Goal: Task Accomplishment & Management: Use online tool/utility

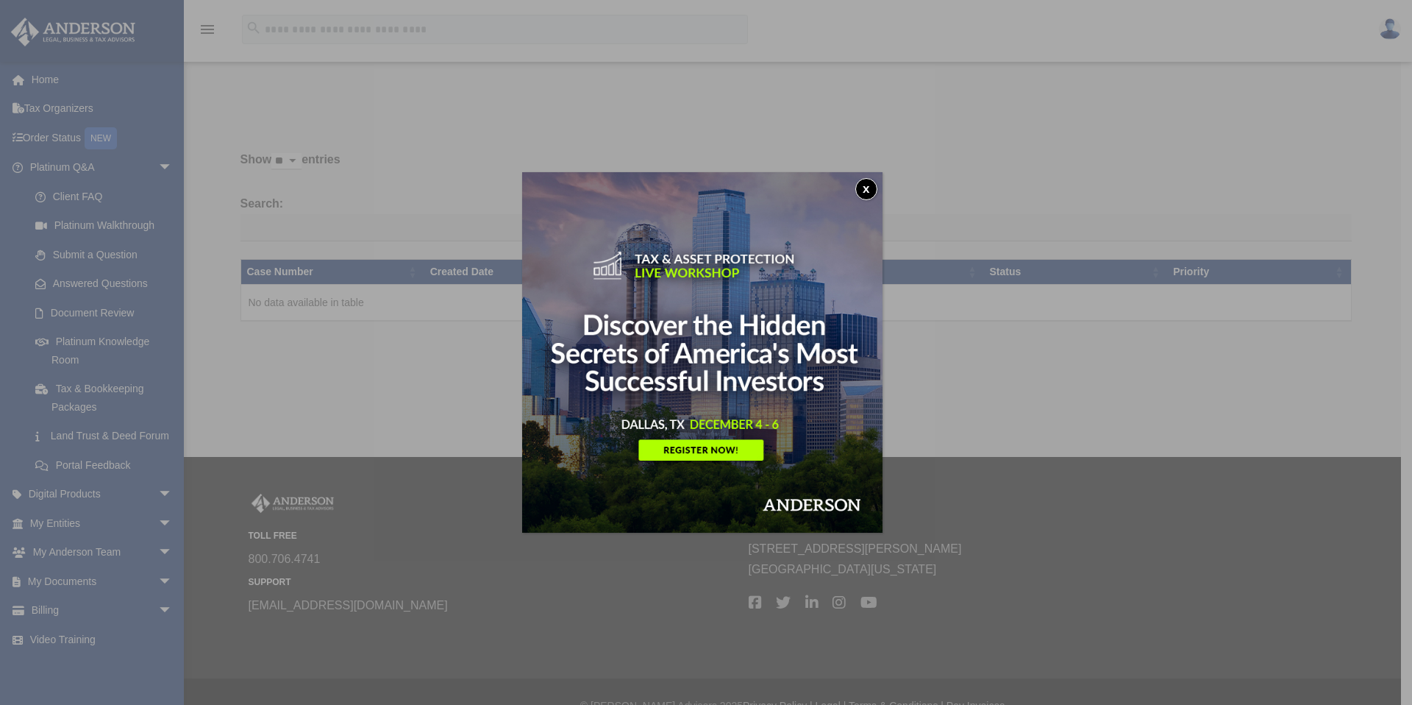
click at [872, 189] on button "x" at bounding box center [866, 189] width 22 height 22
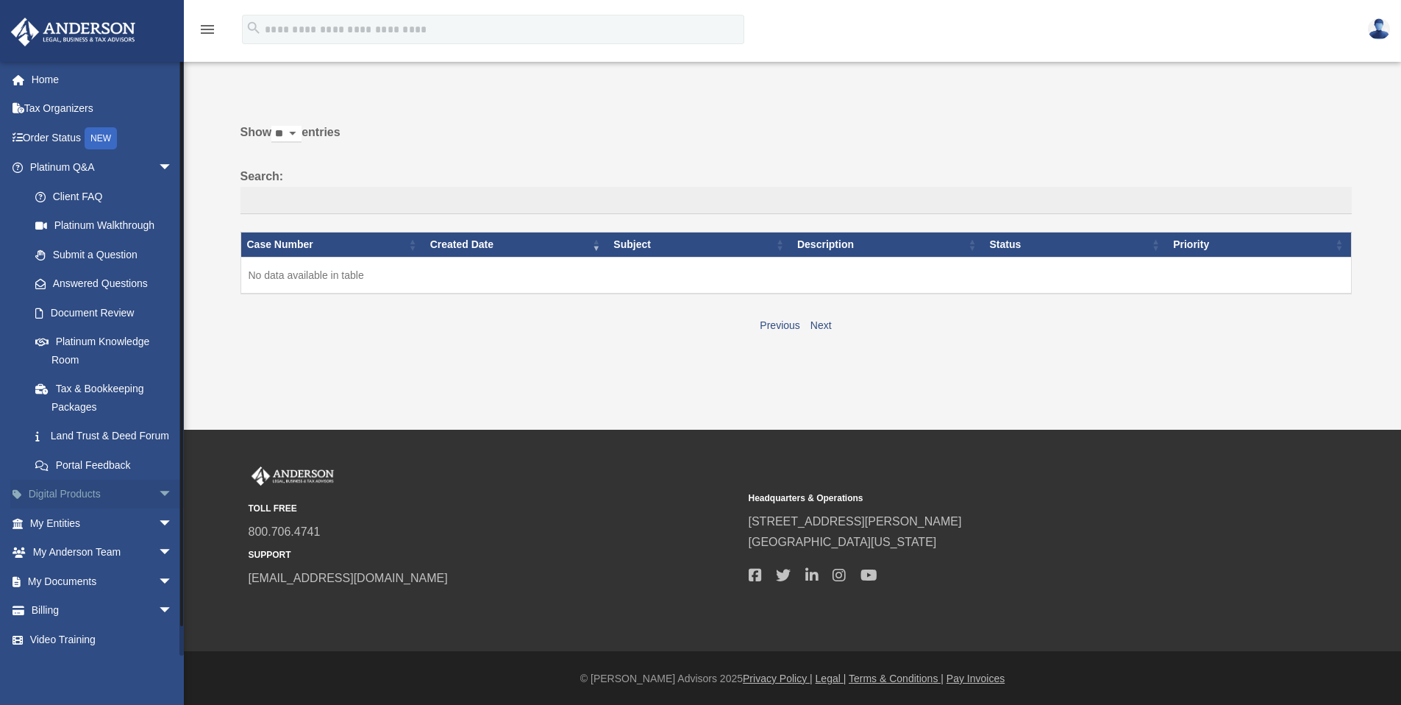
click at [158, 510] on span "arrow_drop_down" at bounding box center [172, 495] width 29 height 30
click at [158, 510] on span "arrow_drop_up" at bounding box center [172, 495] width 29 height 30
click at [158, 538] on span "arrow_drop_down" at bounding box center [172, 523] width 29 height 30
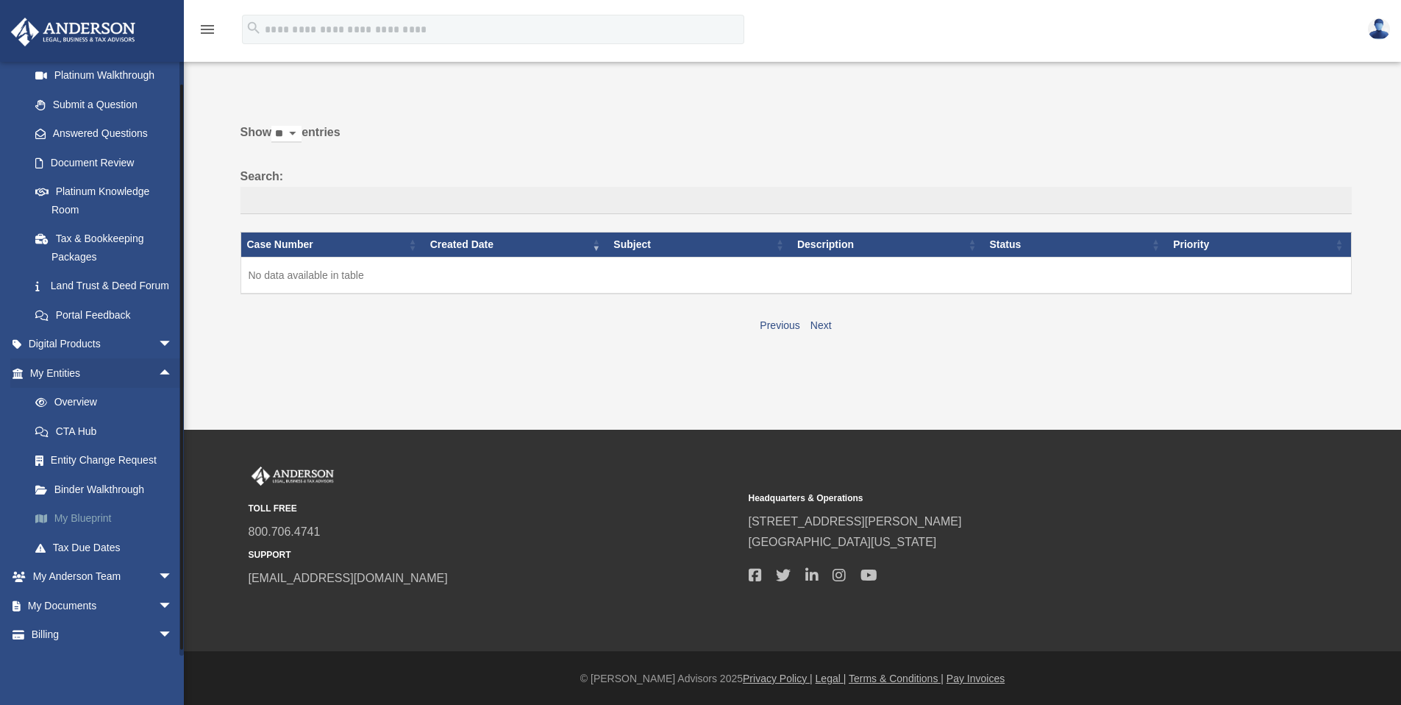
scroll to position [155, 0]
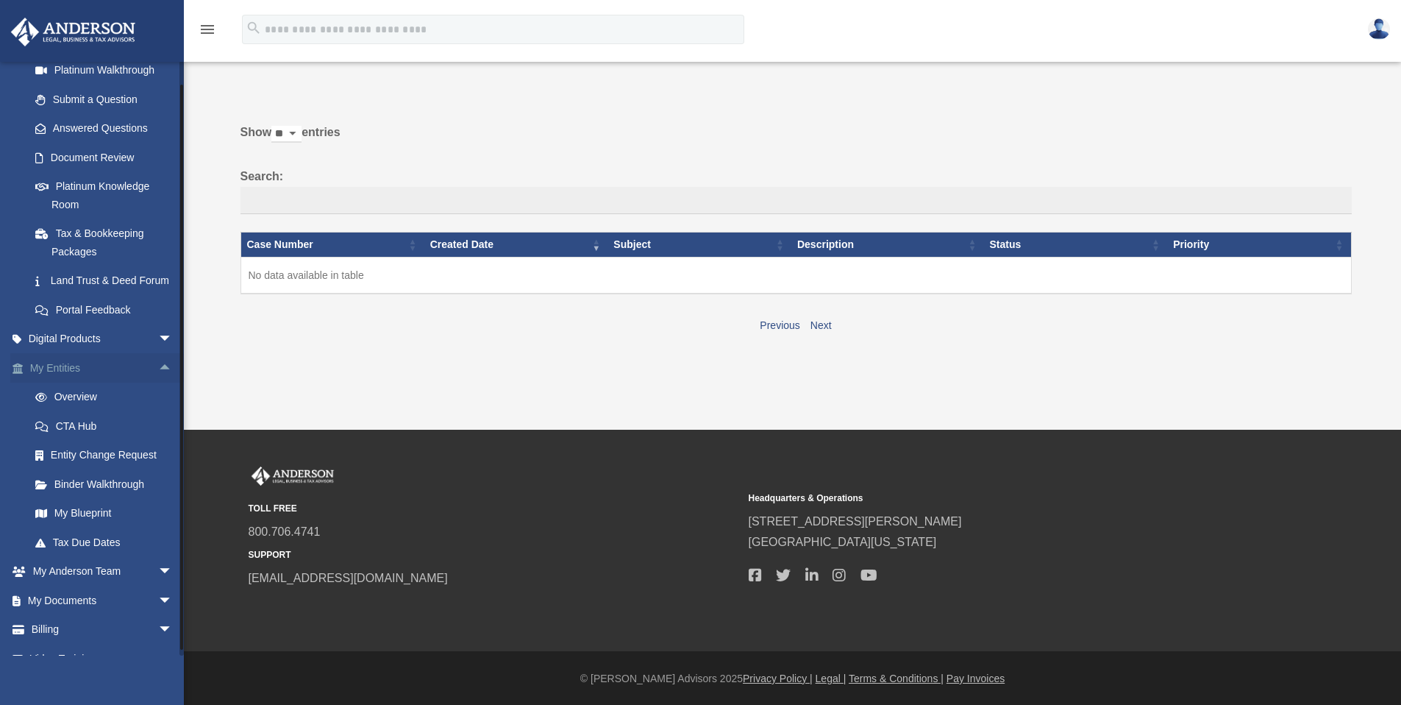
click at [158, 381] on span "arrow_drop_up" at bounding box center [172, 368] width 29 height 30
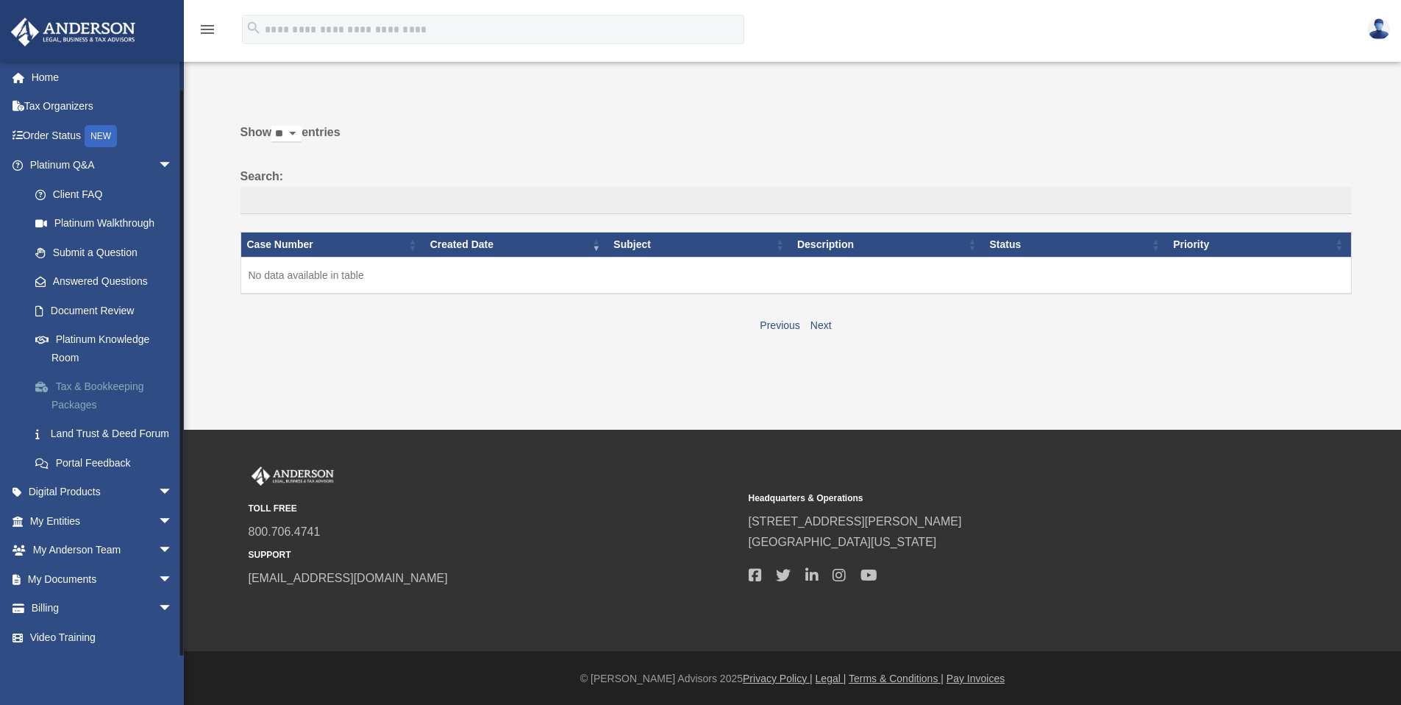
scroll to position [20, 0]
click at [158, 490] on span "arrow_drop_down" at bounding box center [172, 492] width 29 height 30
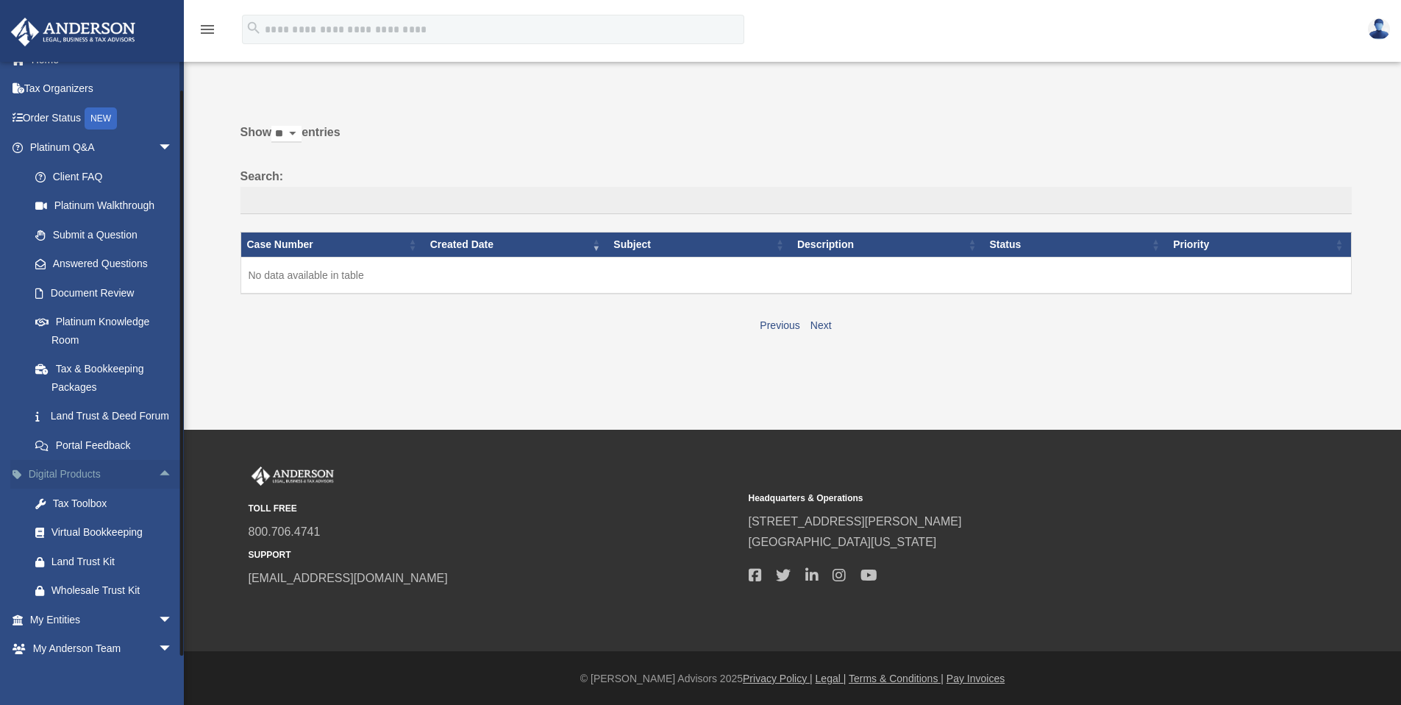
click at [158, 490] on span "arrow_drop_up" at bounding box center [172, 475] width 29 height 30
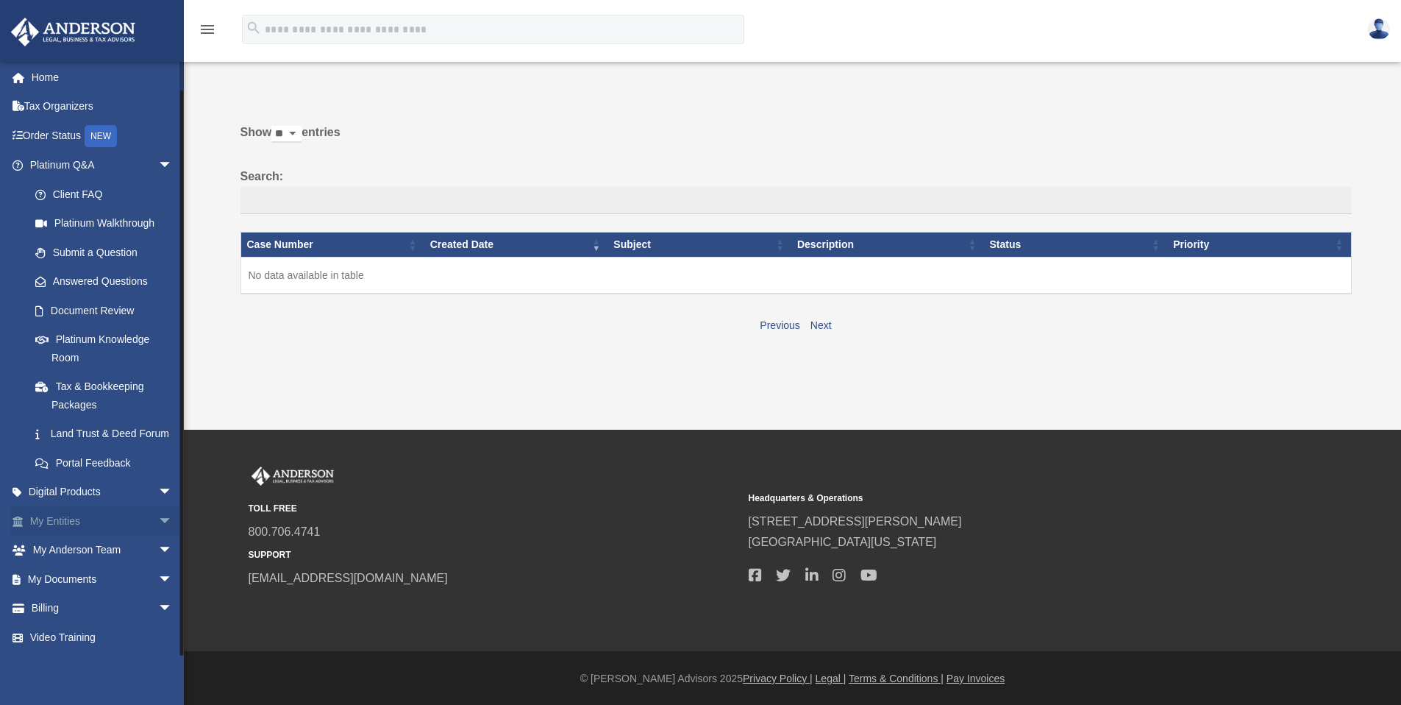
click at [158, 521] on span "arrow_drop_down" at bounding box center [172, 521] width 29 height 30
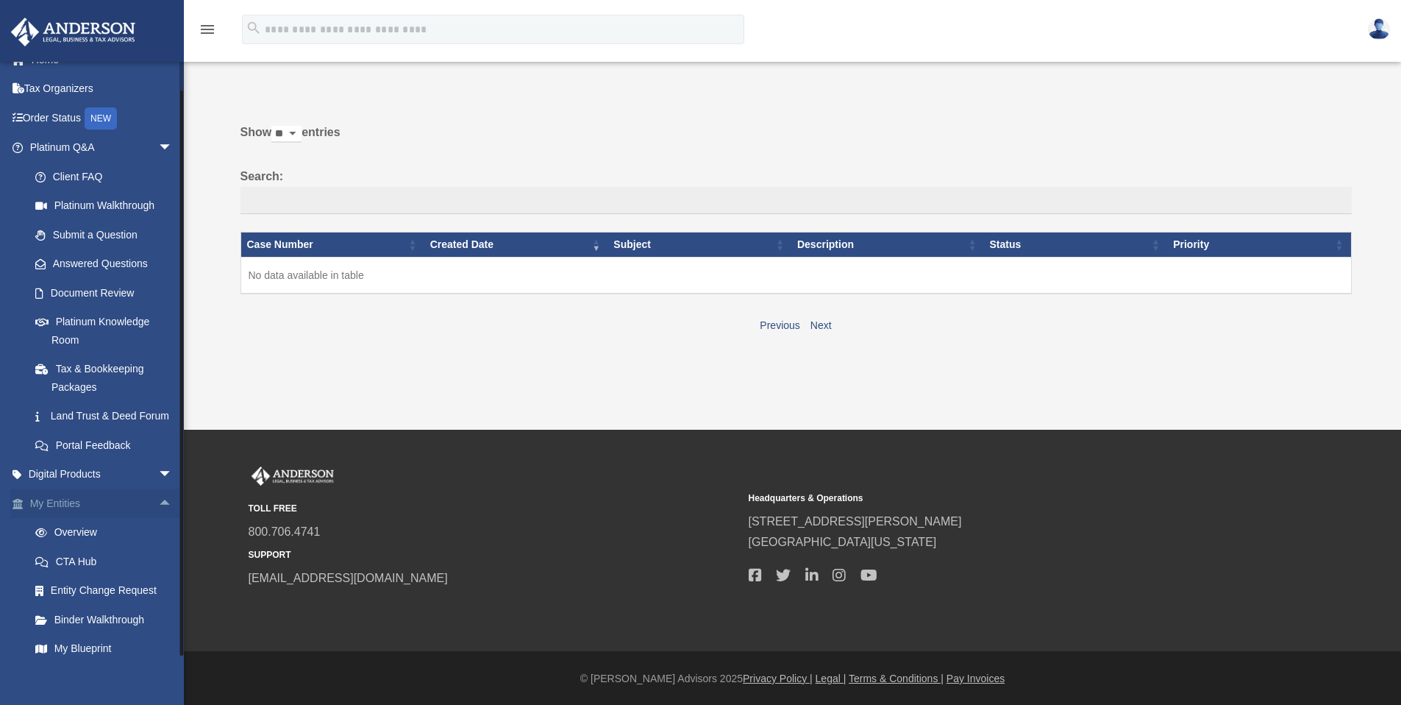
click at [158, 518] on span "arrow_drop_up" at bounding box center [172, 503] width 29 height 30
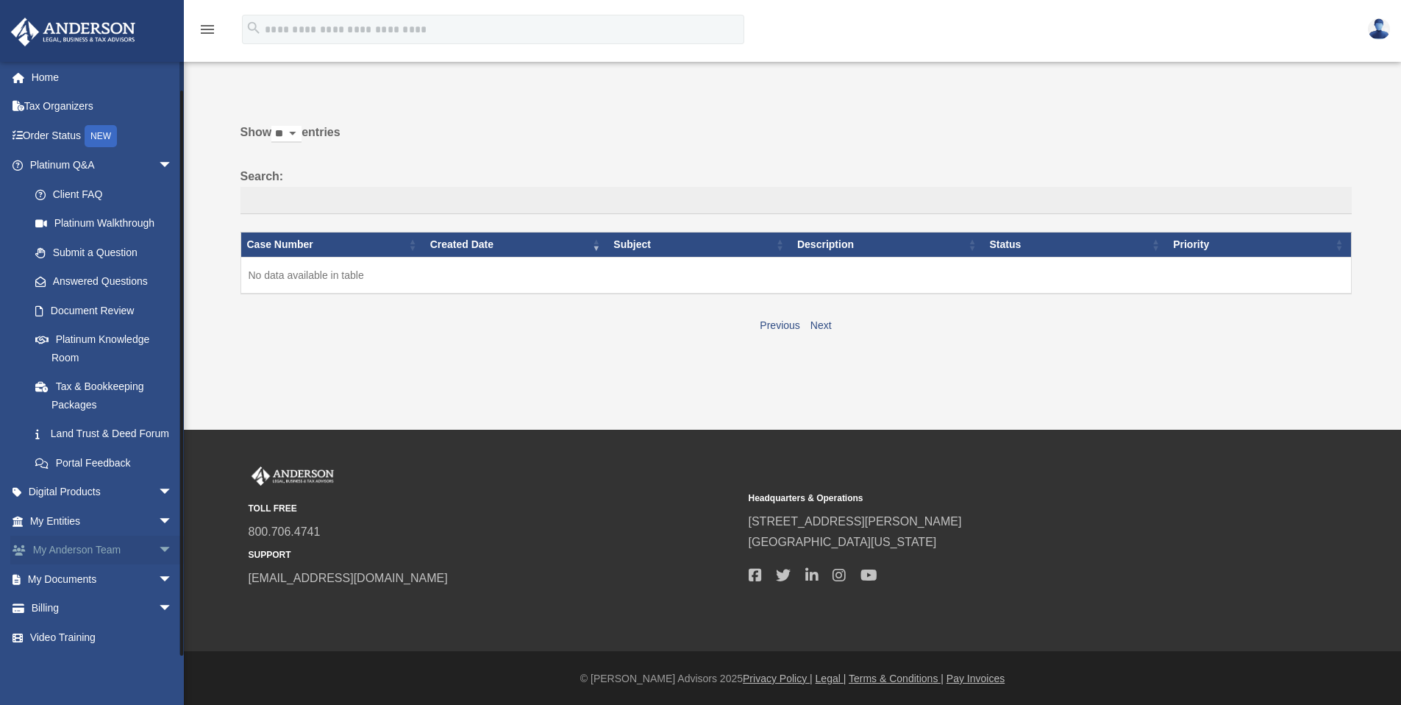
click at [158, 550] on span "arrow_drop_down" at bounding box center [172, 550] width 29 height 30
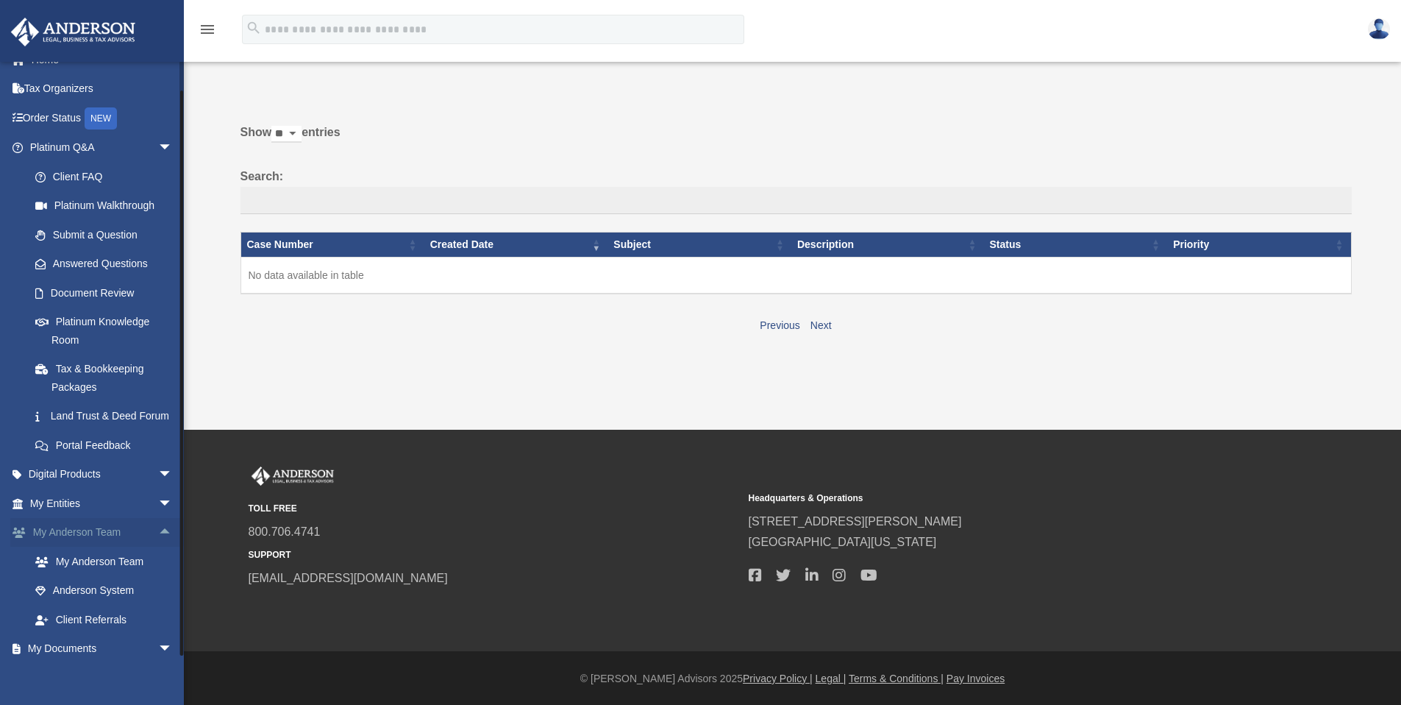
click at [158, 548] on span "arrow_drop_up" at bounding box center [172, 533] width 29 height 30
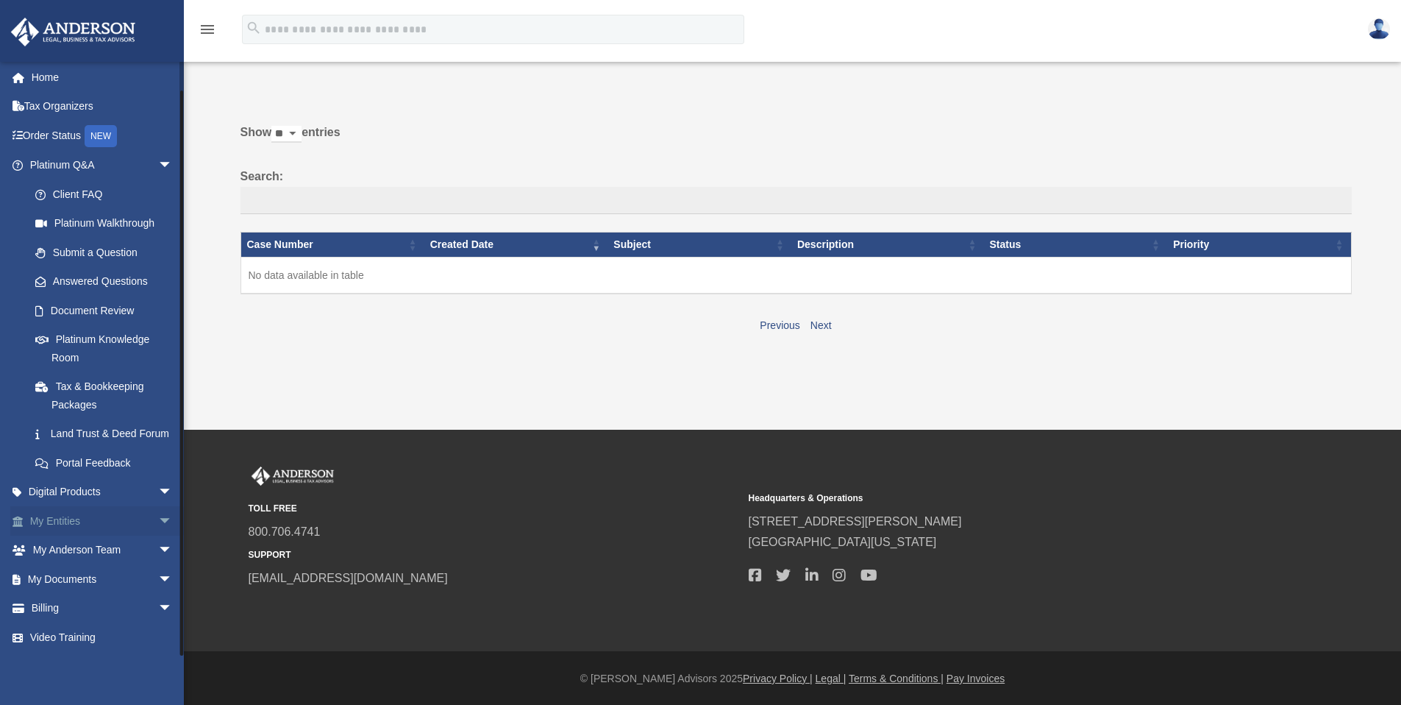
click at [158, 521] on span "arrow_drop_down" at bounding box center [172, 521] width 29 height 30
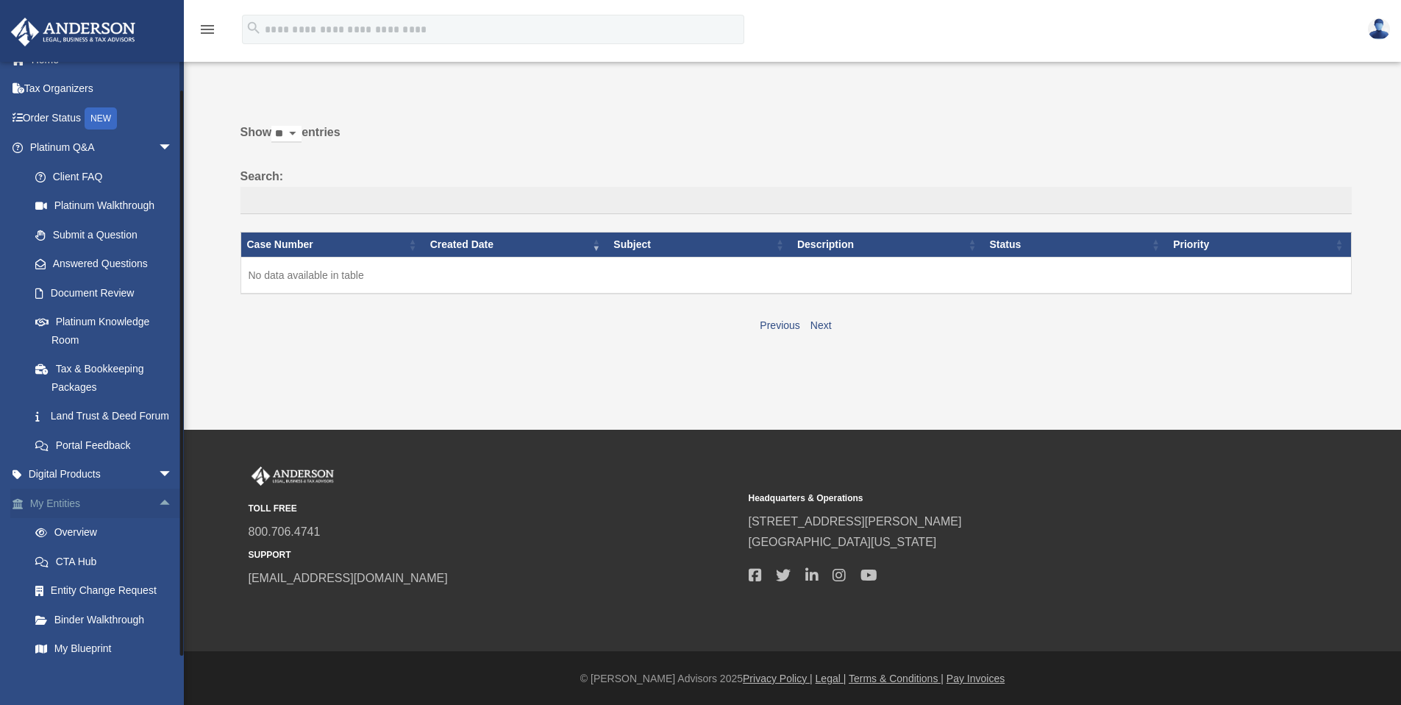
click at [158, 518] on span "arrow_drop_up" at bounding box center [172, 503] width 29 height 30
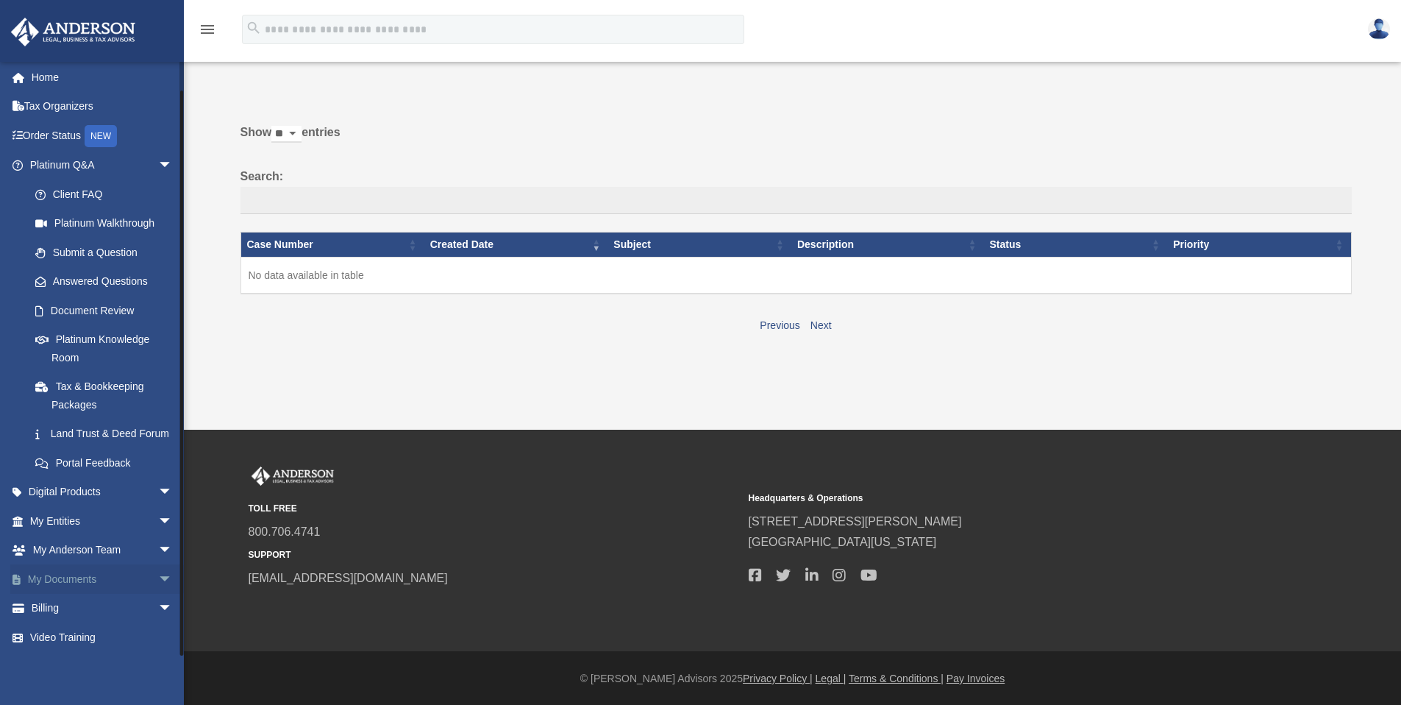
click at [158, 575] on span "arrow_drop_down" at bounding box center [172, 579] width 29 height 30
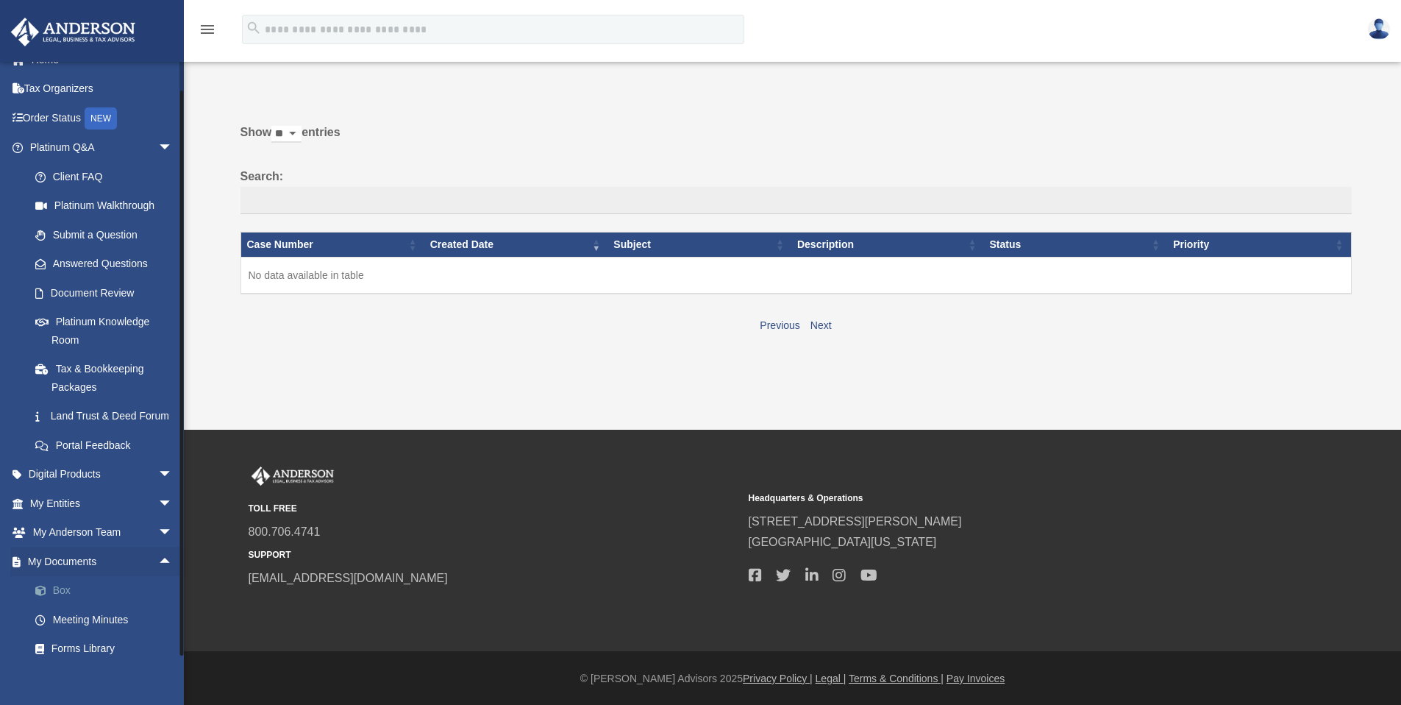
click at [54, 605] on link "Box" at bounding box center [108, 590] width 174 height 29
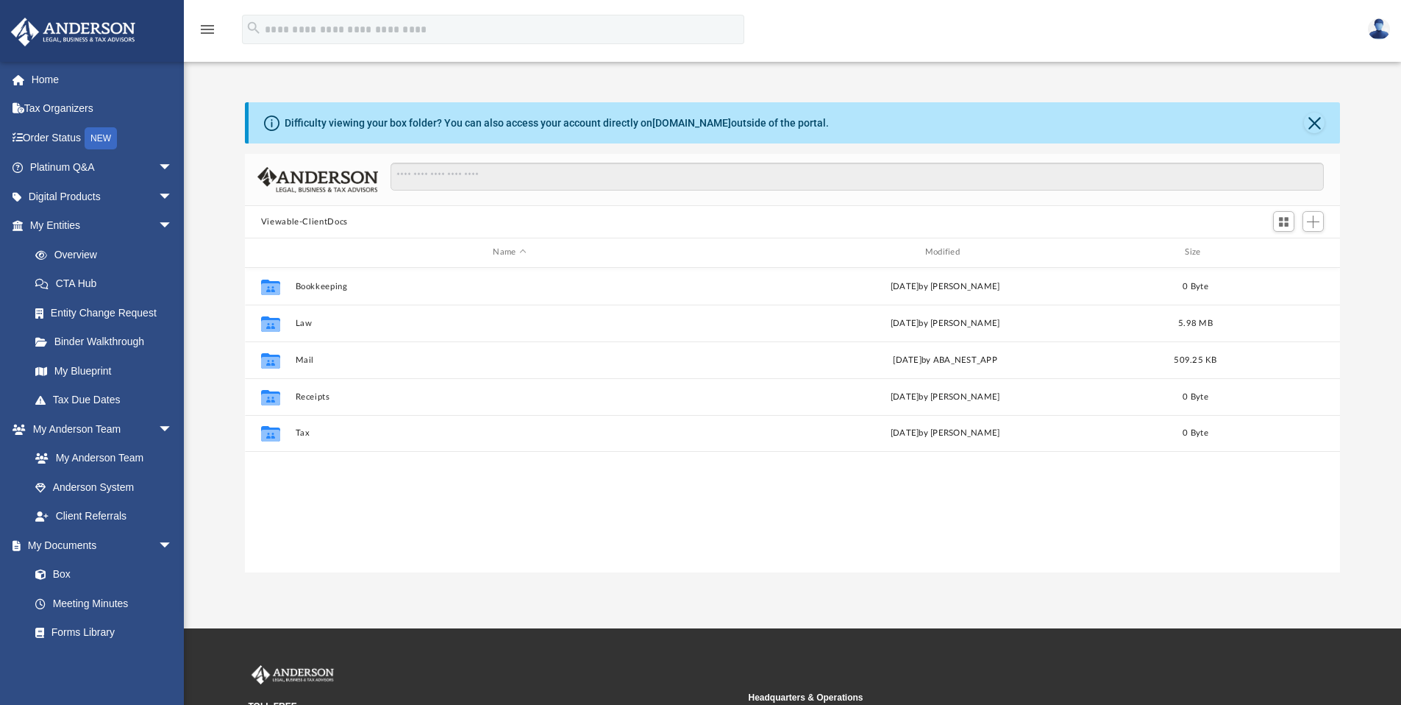
scroll to position [324, 1084]
click at [1316, 124] on button "Close" at bounding box center [1314, 123] width 21 height 21
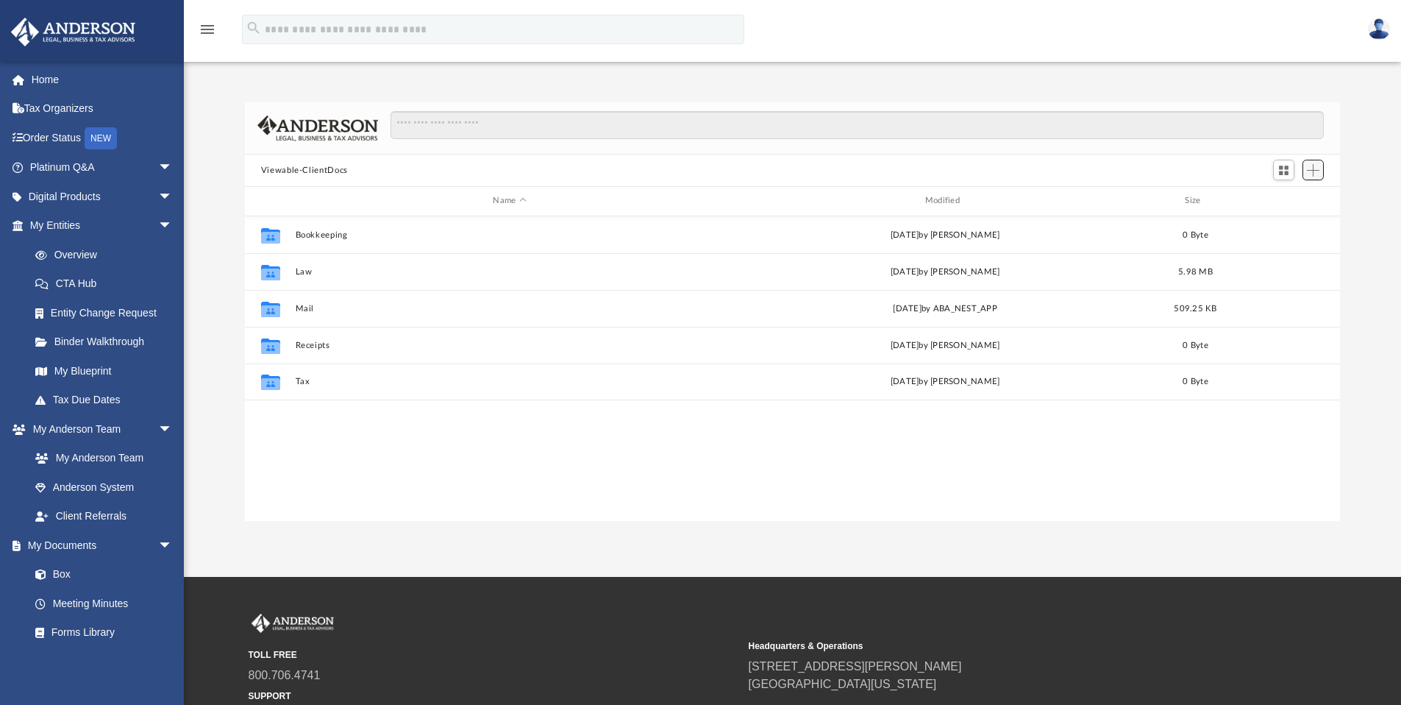
click at [1310, 166] on span "Add" at bounding box center [1313, 170] width 13 height 13
click at [1282, 199] on li "Upload" at bounding box center [1292, 199] width 47 height 15
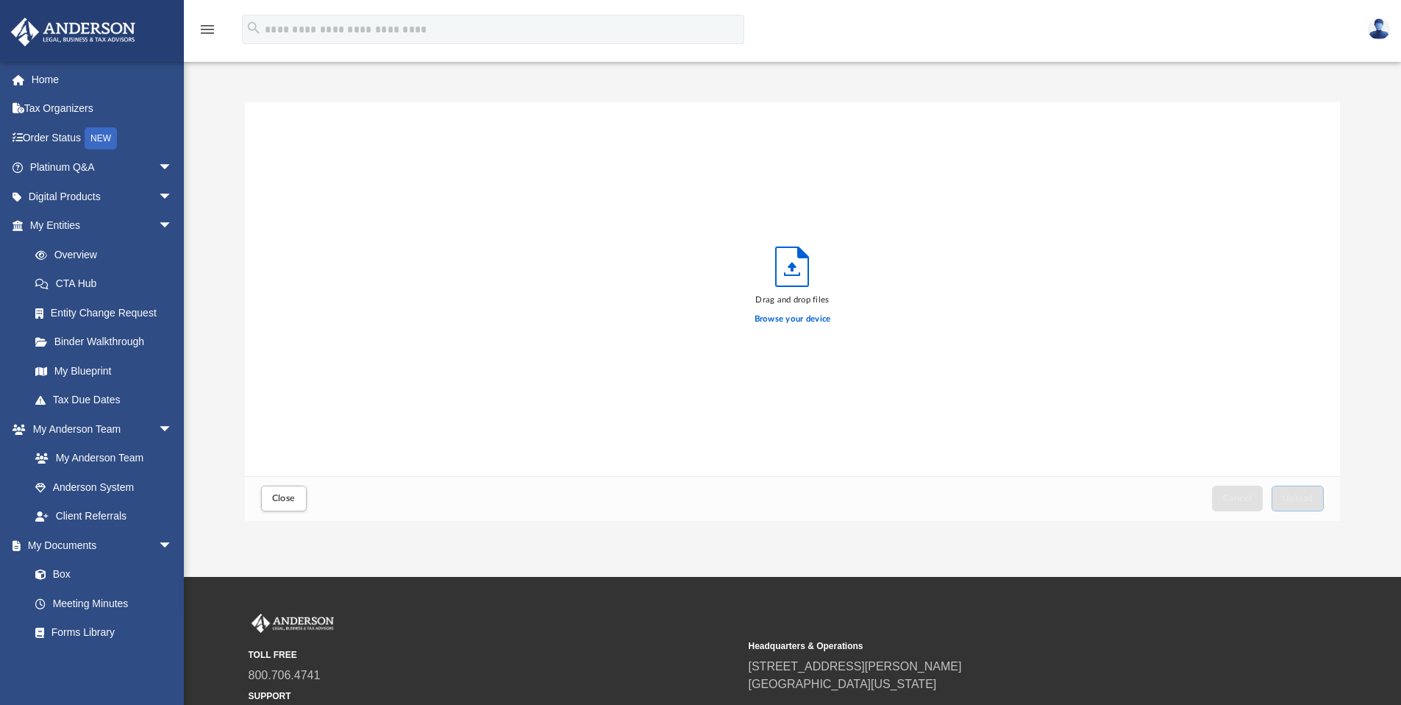
scroll to position [362, 1084]
click at [785, 318] on label "Browse your device" at bounding box center [793, 319] width 76 height 13
click at [0, 0] on input "Browse your device" at bounding box center [0, 0] width 0 height 0
click at [1286, 499] on span "Upload" at bounding box center [1298, 497] width 31 height 9
click at [204, 28] on icon "menu" at bounding box center [208, 30] width 18 height 18
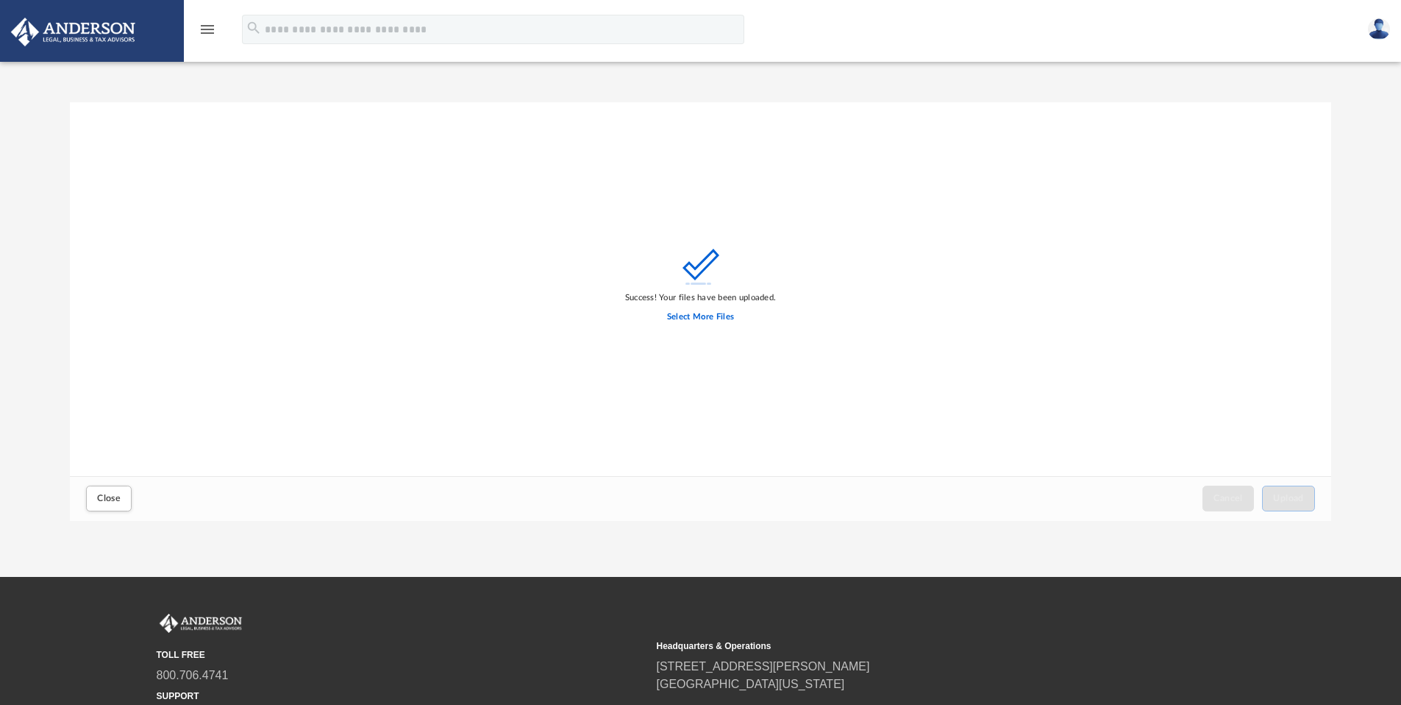
scroll to position [0, 0]
click at [204, 28] on icon "menu" at bounding box center [208, 30] width 18 height 18
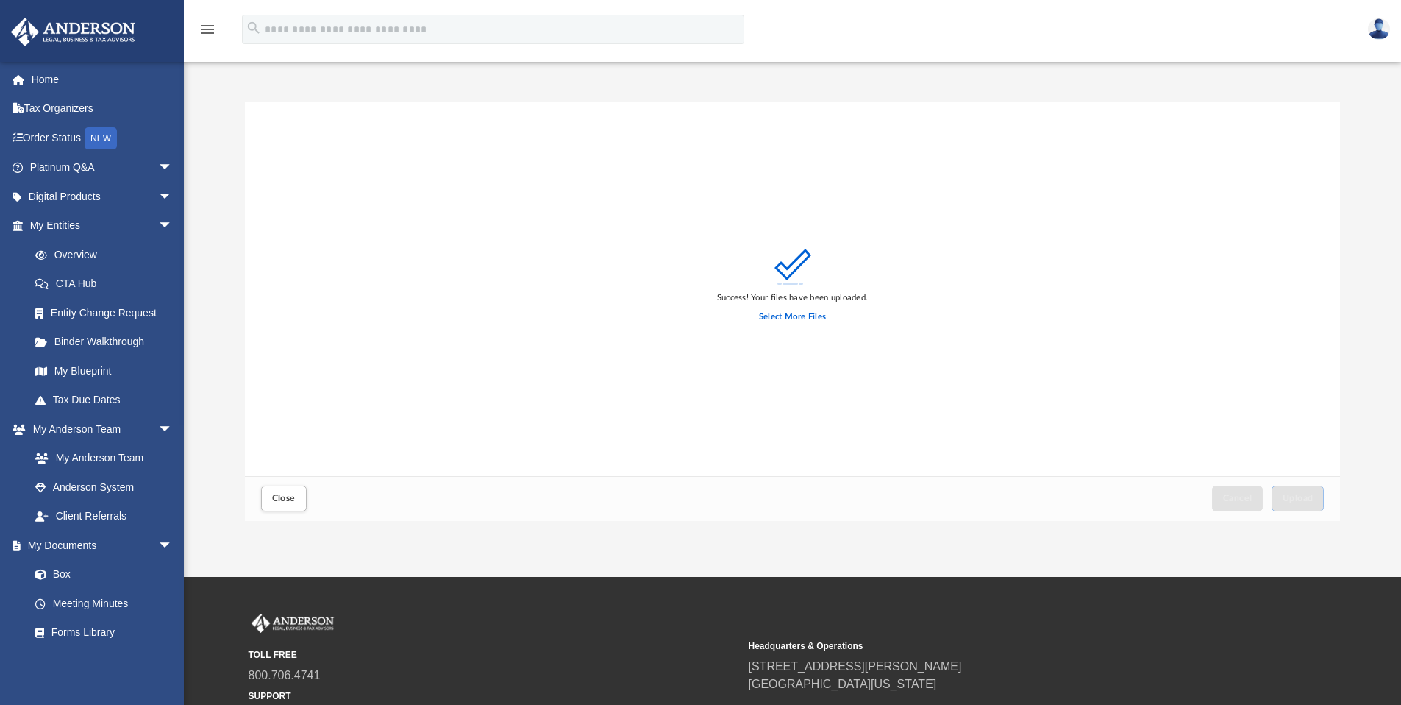
scroll to position [362, 1084]
click at [288, 497] on span "Close" at bounding box center [284, 497] width 24 height 9
